Goal: Book appointment/travel/reservation

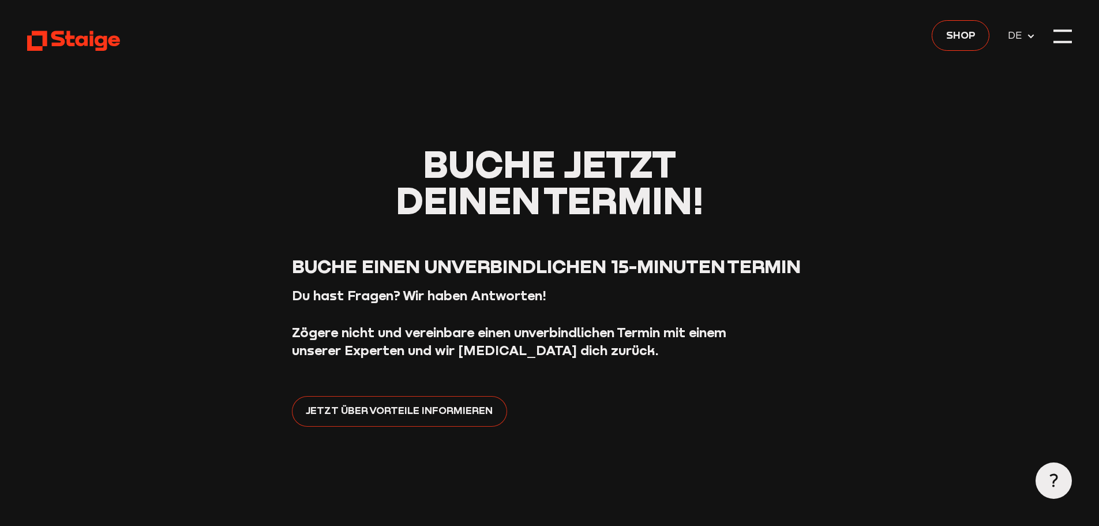
click at [450, 403] on span "Jetzt über Vorteile informieren" at bounding box center [399, 410] width 187 height 16
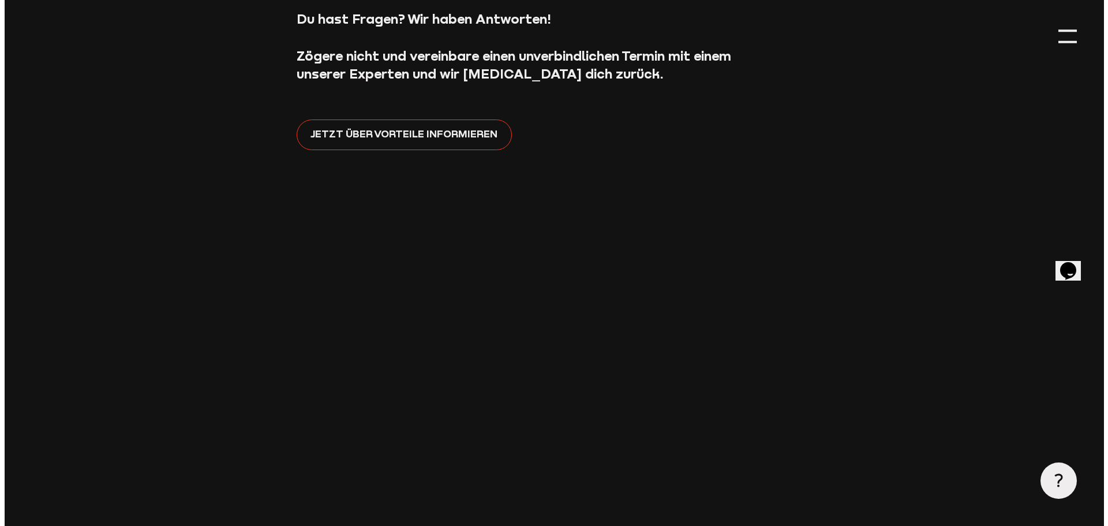
scroll to position [58, 0]
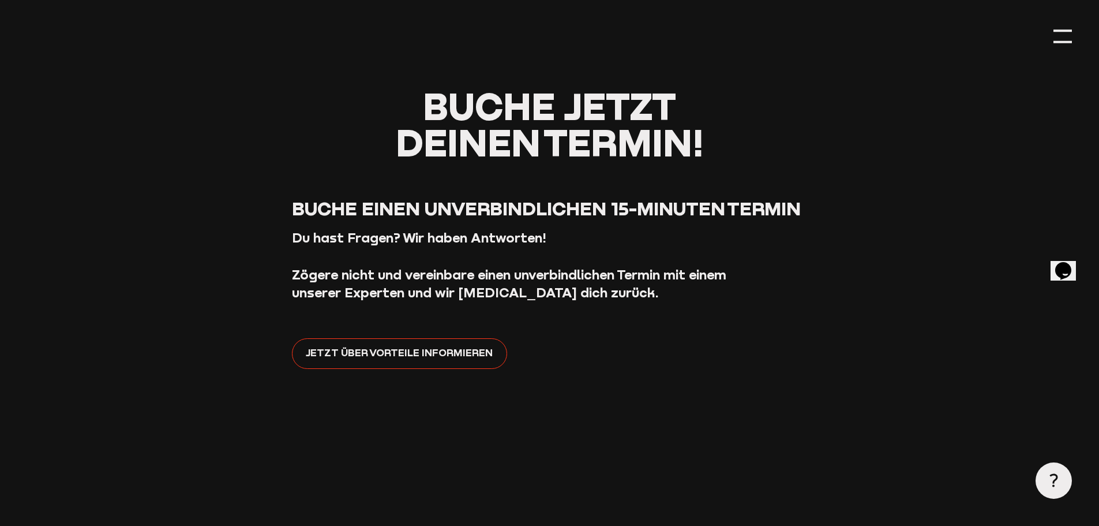
click at [1053, 35] on header "Buche jetzt deinen Termin! Buche einen unverbindlichen 15-Minuten Termin Du has…" at bounding box center [549, 513] width 1045 height 1142
click at [1061, 34] on div at bounding box center [1063, 36] width 18 height 18
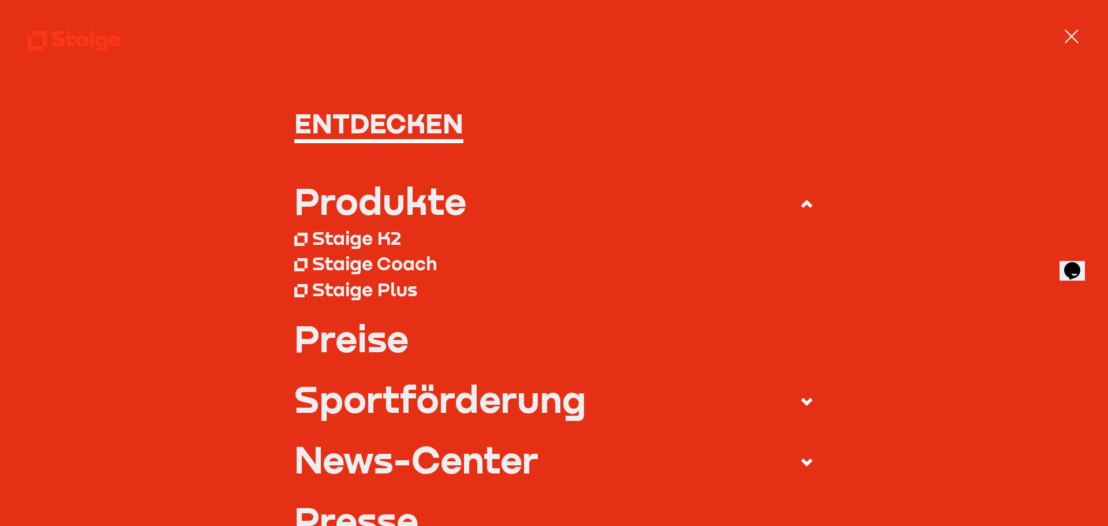
click at [365, 347] on link "Preise" at bounding box center [554, 338] width 520 height 36
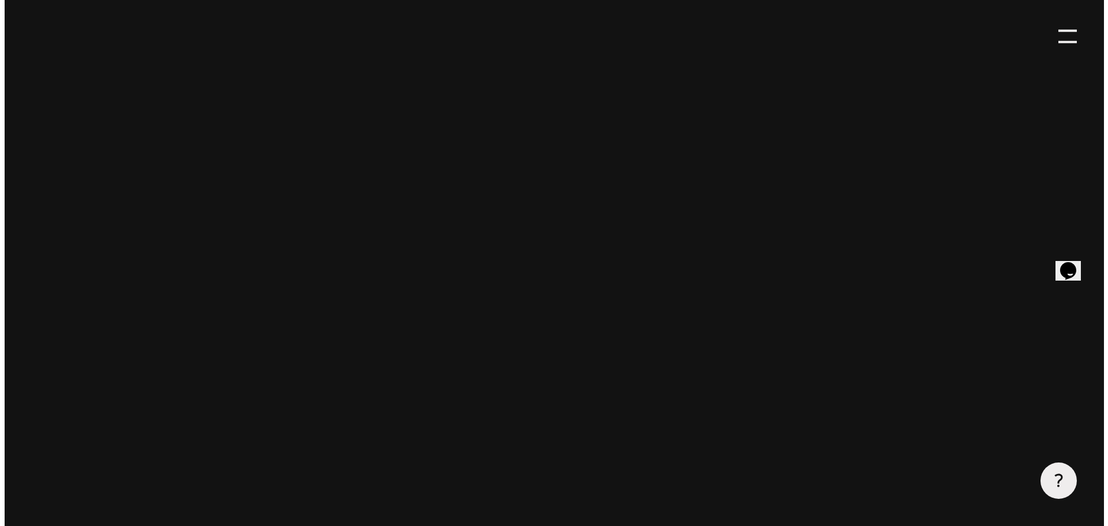
scroll to position [466, 0]
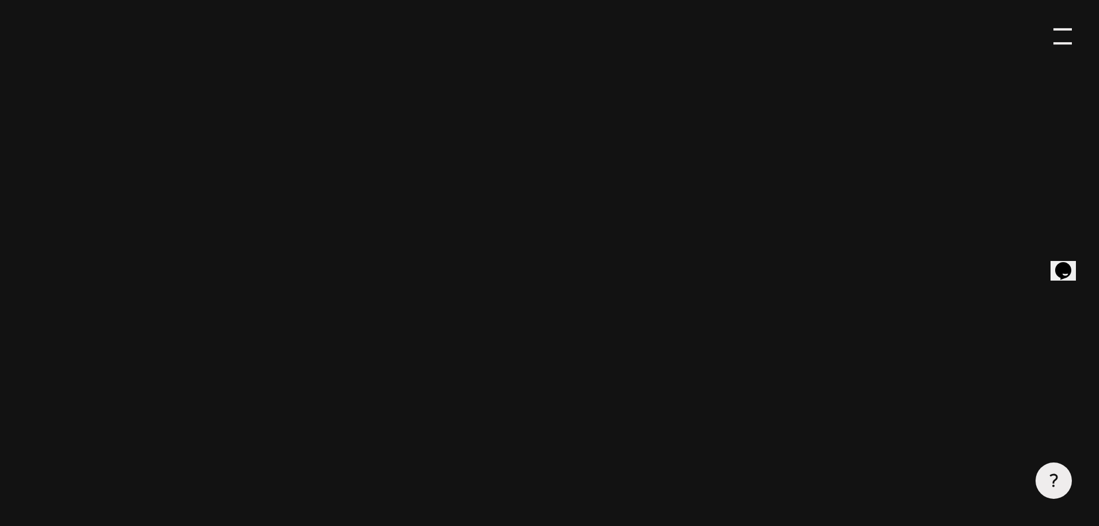
click at [1054, 39] on div at bounding box center [1063, 36] width 18 height 18
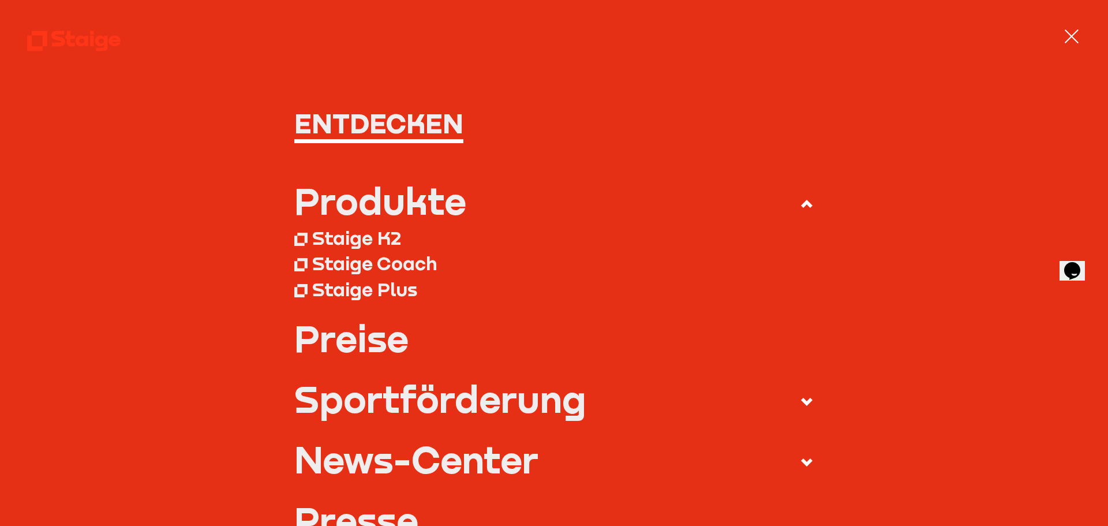
click at [354, 238] on div "Staige K2" at bounding box center [356, 237] width 89 height 23
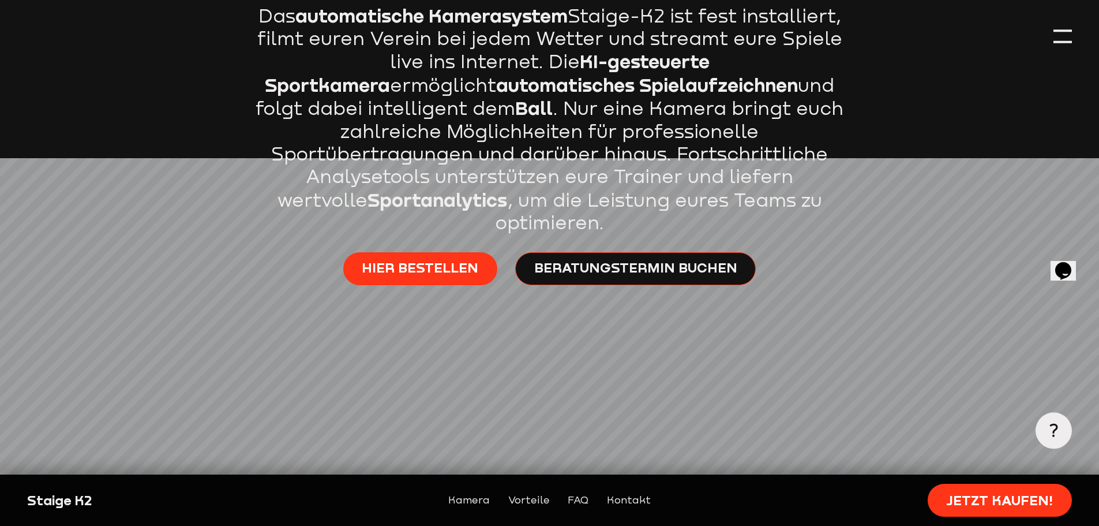
scroll to position [750, 0]
click at [421, 258] on span "Hier bestellen" at bounding box center [420, 267] width 117 height 18
